Goal: Task Accomplishment & Management: Manage account settings

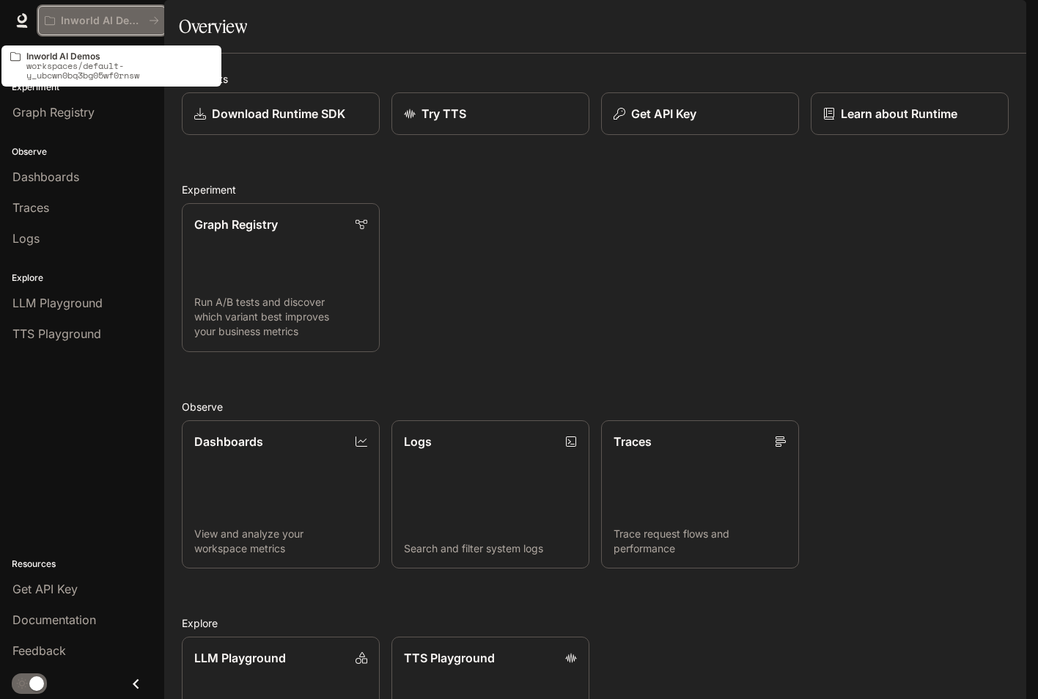
click at [76, 23] on p "Inworld AI Demos" at bounding box center [102, 21] width 82 height 12
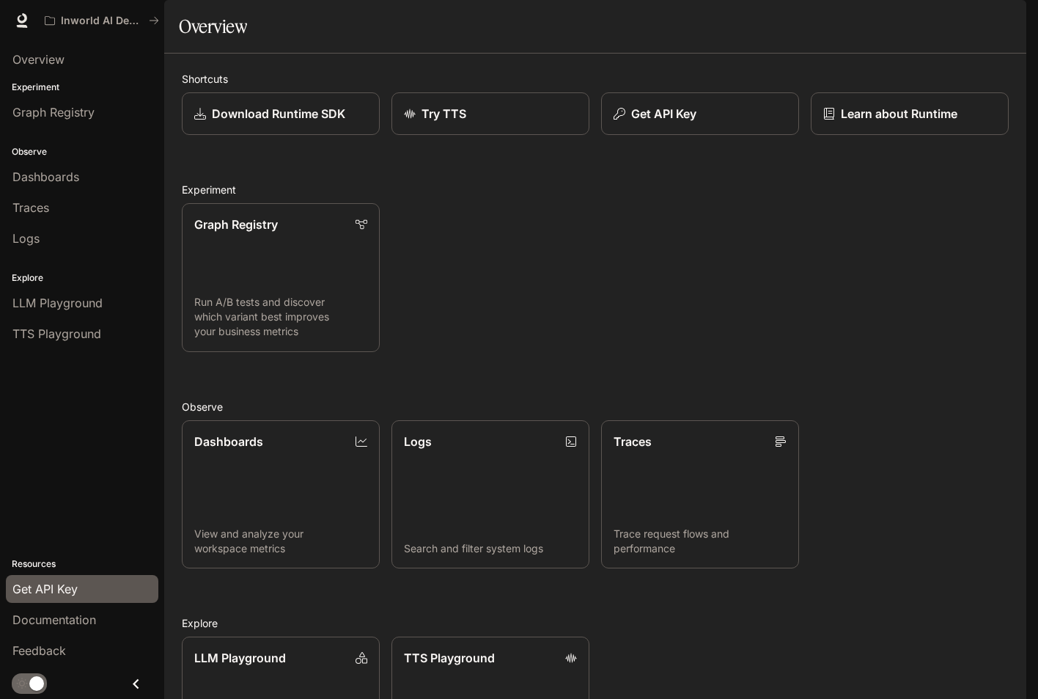
click at [83, 585] on div "Get API Key" at bounding box center [81, 589] width 139 height 18
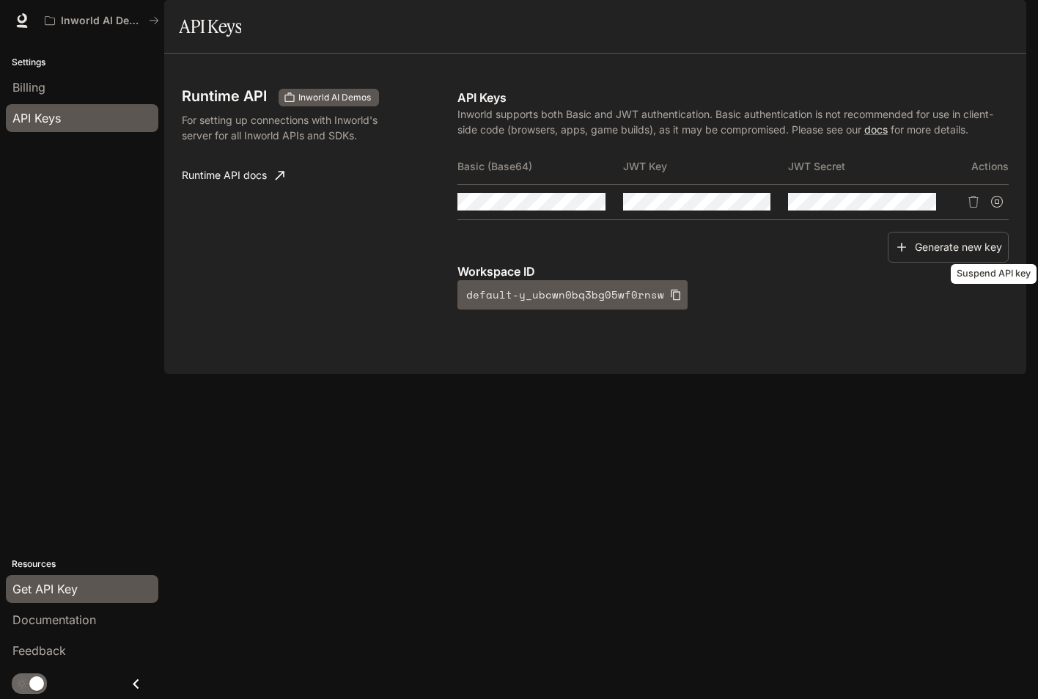
click at [1003, 213] on button "Suspend API key" at bounding box center [996, 201] width 23 height 23
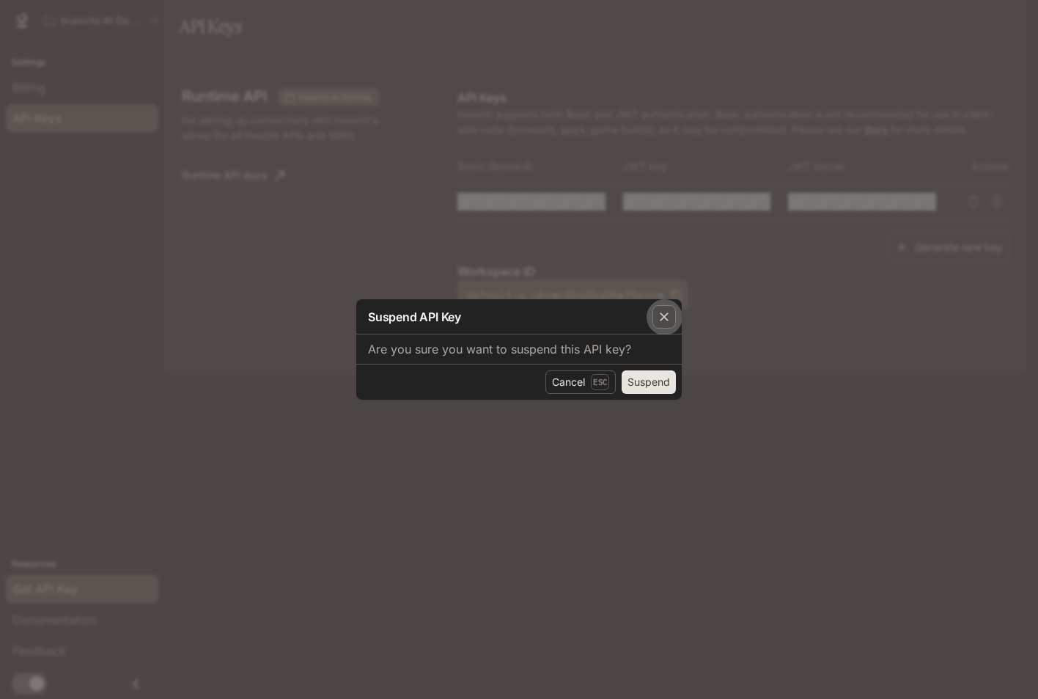
click at [664, 323] on icon "button" at bounding box center [664, 316] width 15 height 15
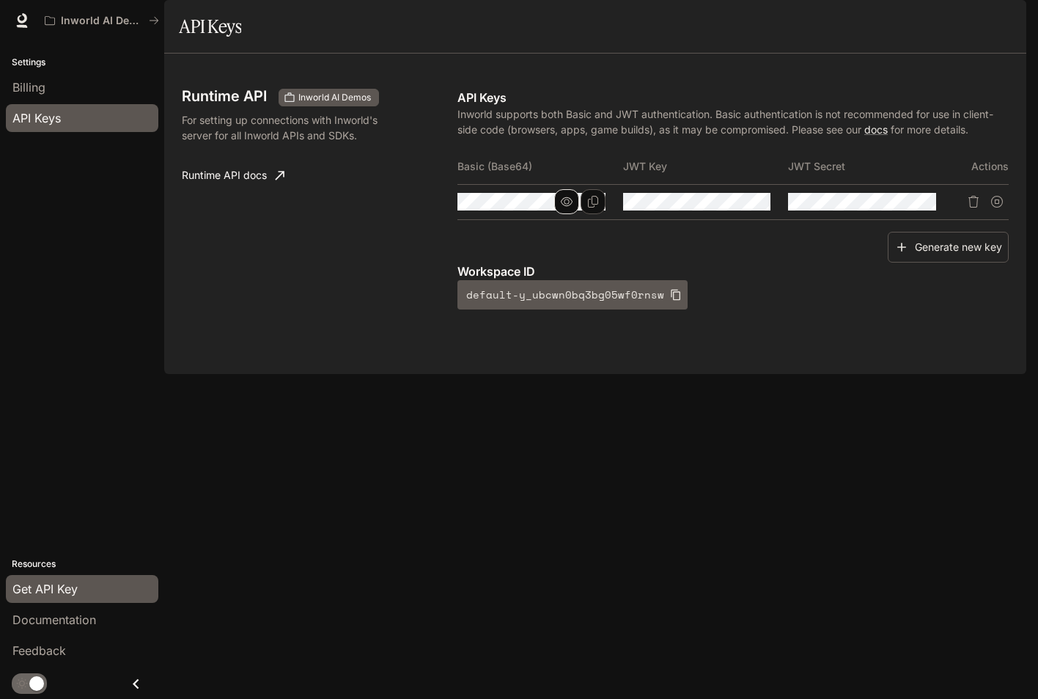
click at [567, 207] on icon "button" at bounding box center [567, 202] width 12 height 12
click at [592, 207] on icon "Copy Basic (Base64)" at bounding box center [593, 202] width 10 height 12
